Goal: Navigation & Orientation: Find specific page/section

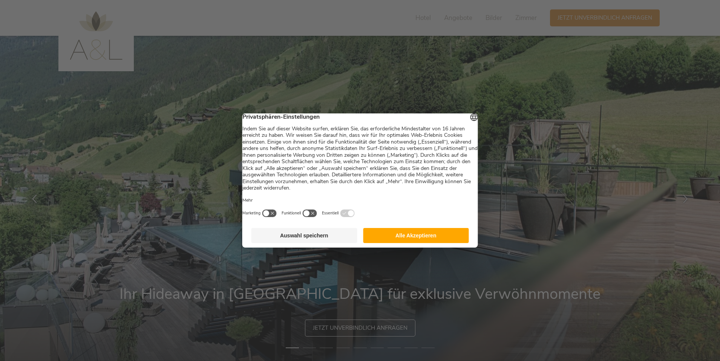
click at [387, 243] on button "Alle Akzeptieren" at bounding box center [416, 235] width 106 height 15
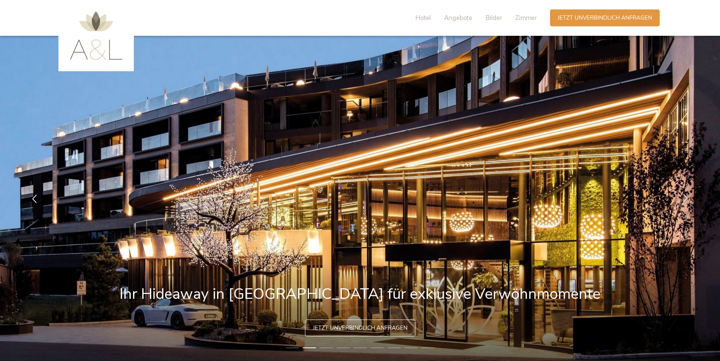
click at [686, 198] on icon at bounding box center [685, 197] width 9 height 9
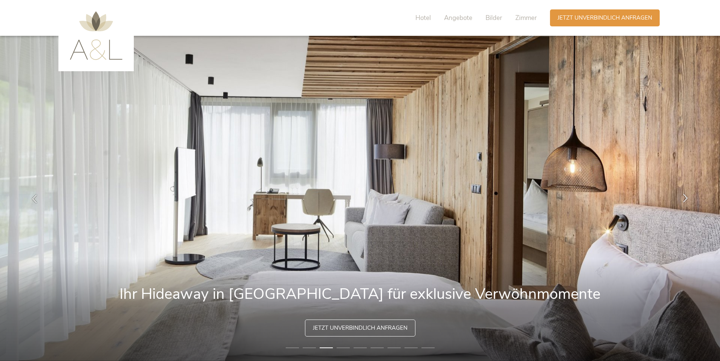
click at [685, 198] on icon at bounding box center [685, 197] width 9 height 9
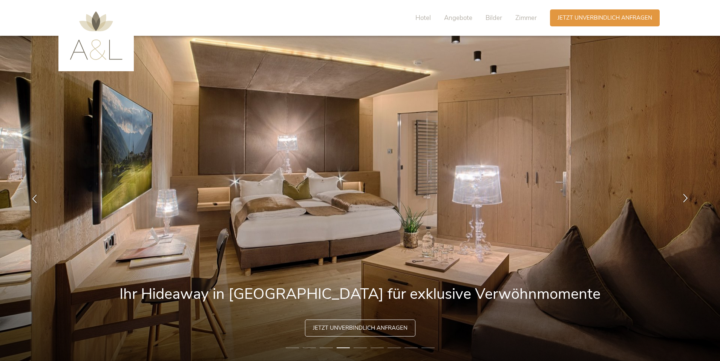
click at [685, 198] on icon at bounding box center [685, 197] width 9 height 9
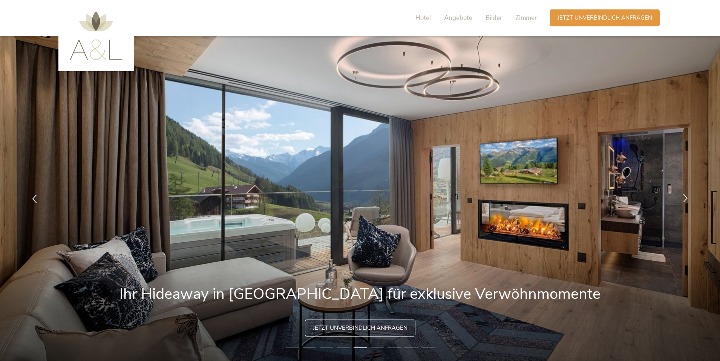
click at [685, 198] on icon at bounding box center [685, 197] width 9 height 9
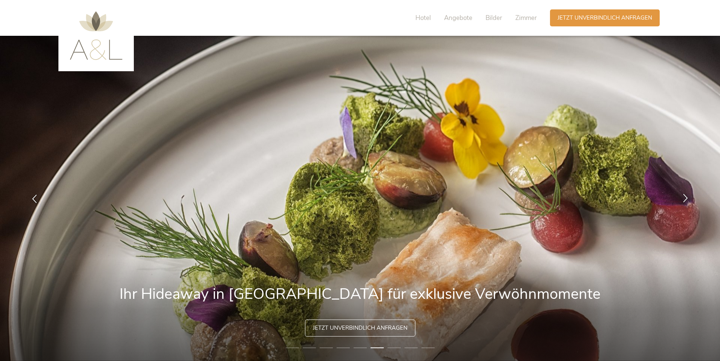
click at [685, 198] on icon at bounding box center [685, 197] width 9 height 9
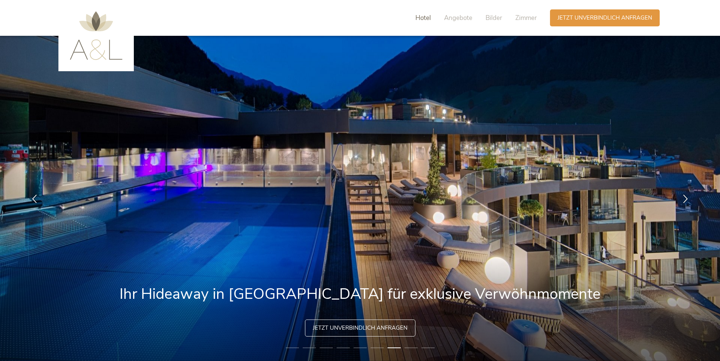
click at [423, 19] on span "Hotel" at bounding box center [422, 18] width 15 height 9
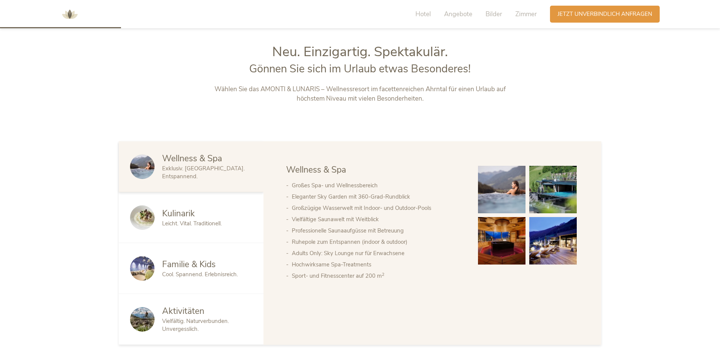
scroll to position [387, 0]
